Goal: Task Accomplishment & Management: Manage account settings

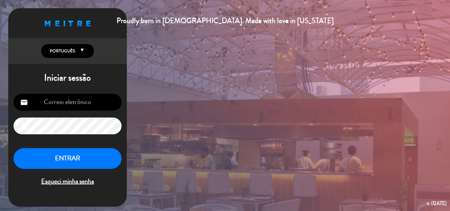
type input "[EMAIL_ADDRESS][DOMAIN_NAME]"
click at [64, 158] on button "ENTRAR" at bounding box center [67, 158] width 108 height 21
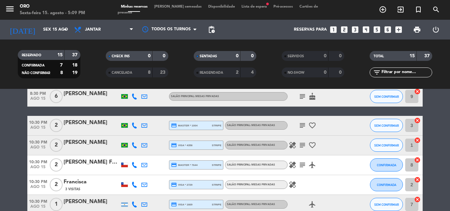
scroll to position [300, 0]
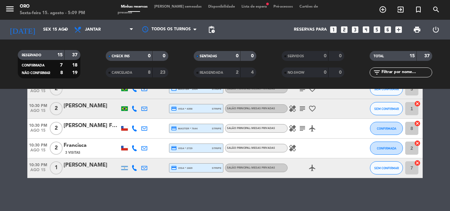
click at [109, 73] on span at bounding box center [109, 73] width 2 height 2
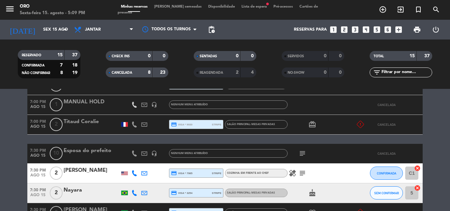
scroll to position [96, 0]
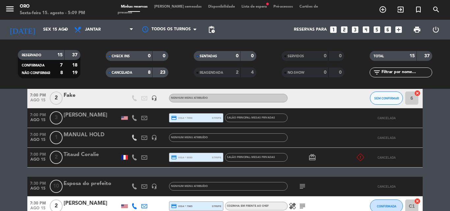
click at [109, 73] on span at bounding box center [109, 73] width 2 height 2
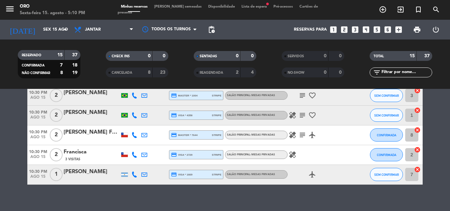
scroll to position [227, 0]
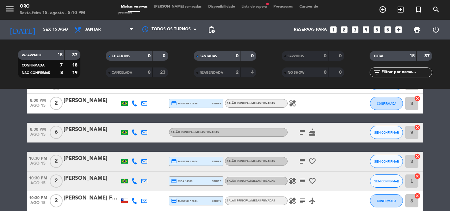
click at [238, 9] on span "Lista de espera fiber_manual_record" at bounding box center [254, 7] width 32 height 4
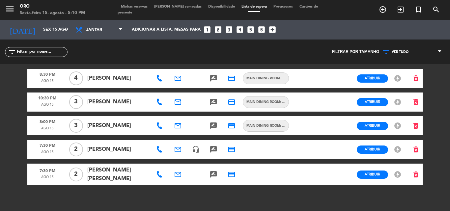
click at [130, 9] on span "Minhas reservas" at bounding box center [134, 7] width 33 height 4
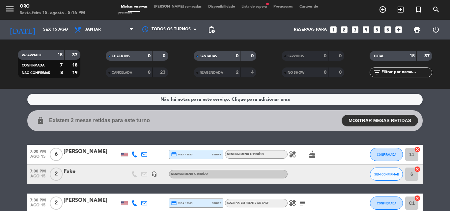
click at [197, 73] on span at bounding box center [197, 73] width 2 height 2
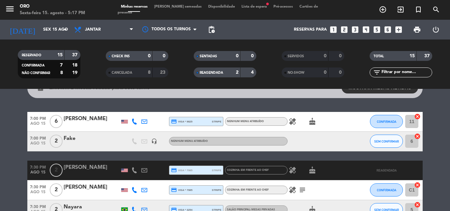
scroll to position [99, 0]
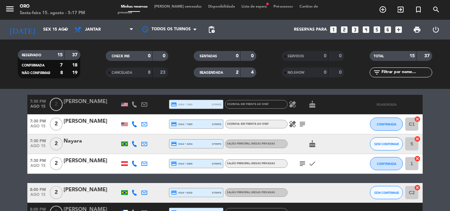
click at [197, 74] on div "REAGENDADA" at bounding box center [210, 73] width 30 height 8
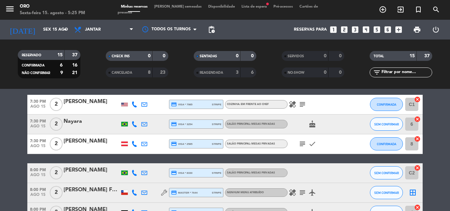
click at [238, 8] on span "Lista de espera fiber_manual_record" at bounding box center [254, 7] width 32 height 4
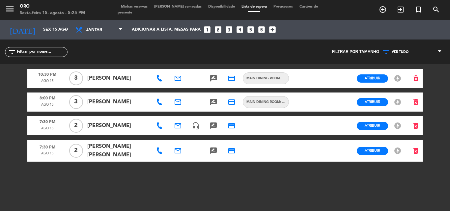
click at [132, 9] on span "Minhas reservas" at bounding box center [134, 7] width 33 height 4
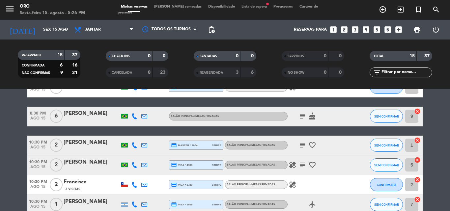
scroll to position [296, 0]
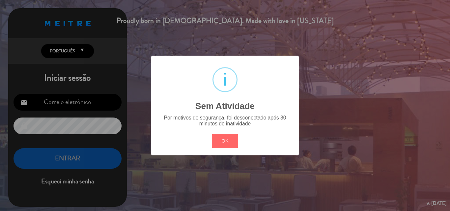
type input "[EMAIL_ADDRESS][DOMAIN_NAME]"
